Goal: Task Accomplishment & Management: Use online tool/utility

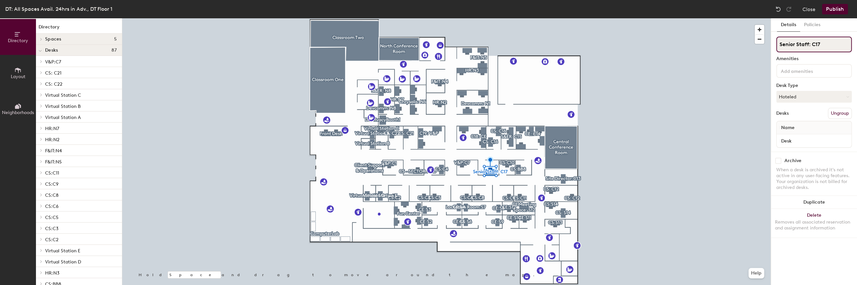
click at [795, 41] on input "Senior Staff: C17" at bounding box center [813, 45] width 75 height 16
click at [542, 46] on div "Directory Layout Neighborhoods Directory Spaces 5 Central Conference Room Class…" at bounding box center [428, 151] width 857 height 267
type input "CS - SECTOR: C17"
click at [809, 24] on button "Policies" at bounding box center [812, 24] width 24 height 13
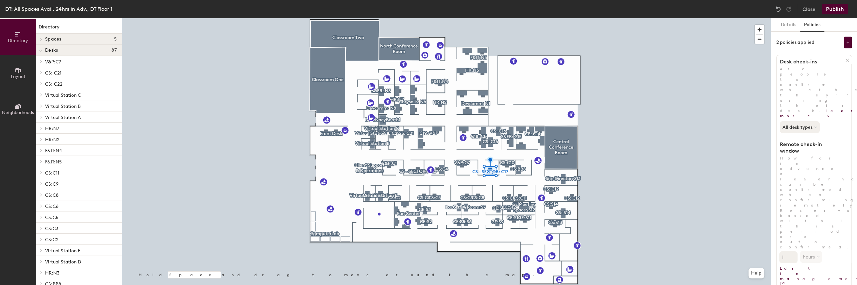
click at [839, 10] on button "Publish" at bounding box center [835, 9] width 26 height 10
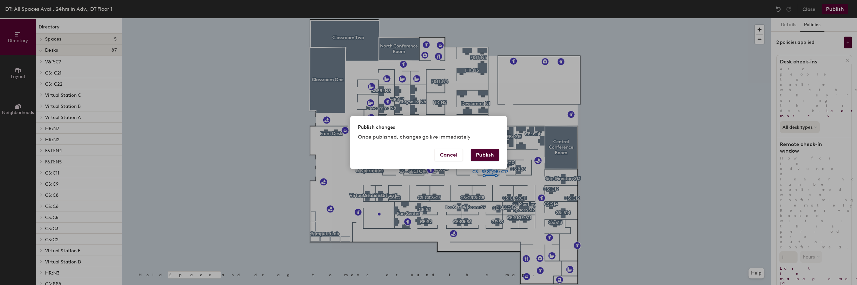
click at [482, 154] on button "Publish" at bounding box center [485, 155] width 28 height 12
